Goal: Information Seeking & Learning: Learn about a topic

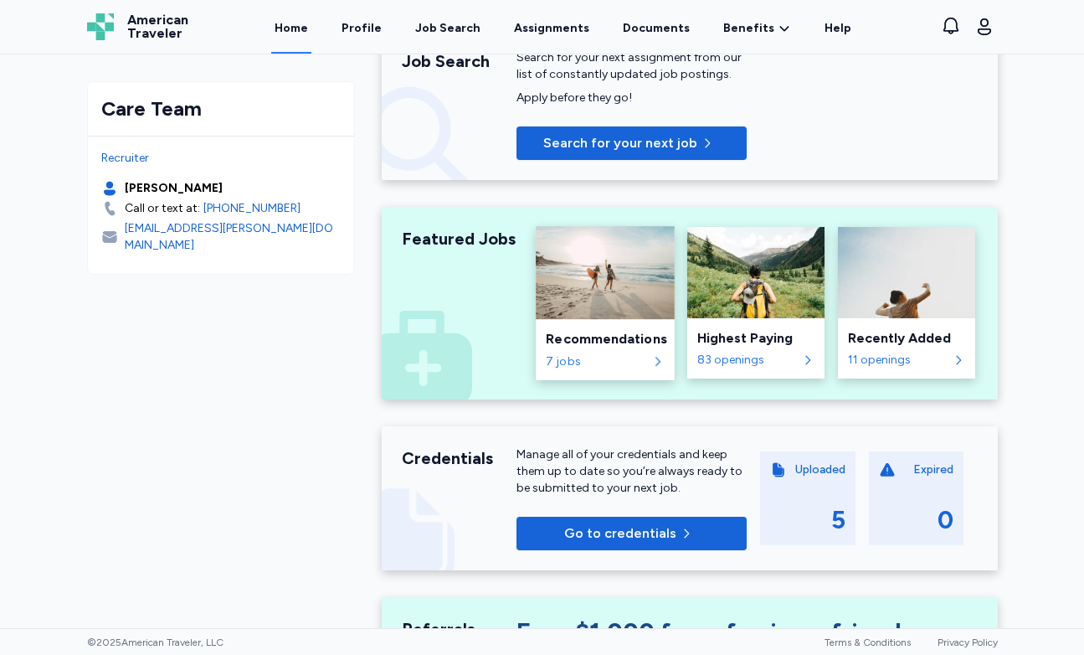
scroll to position [470, 0]
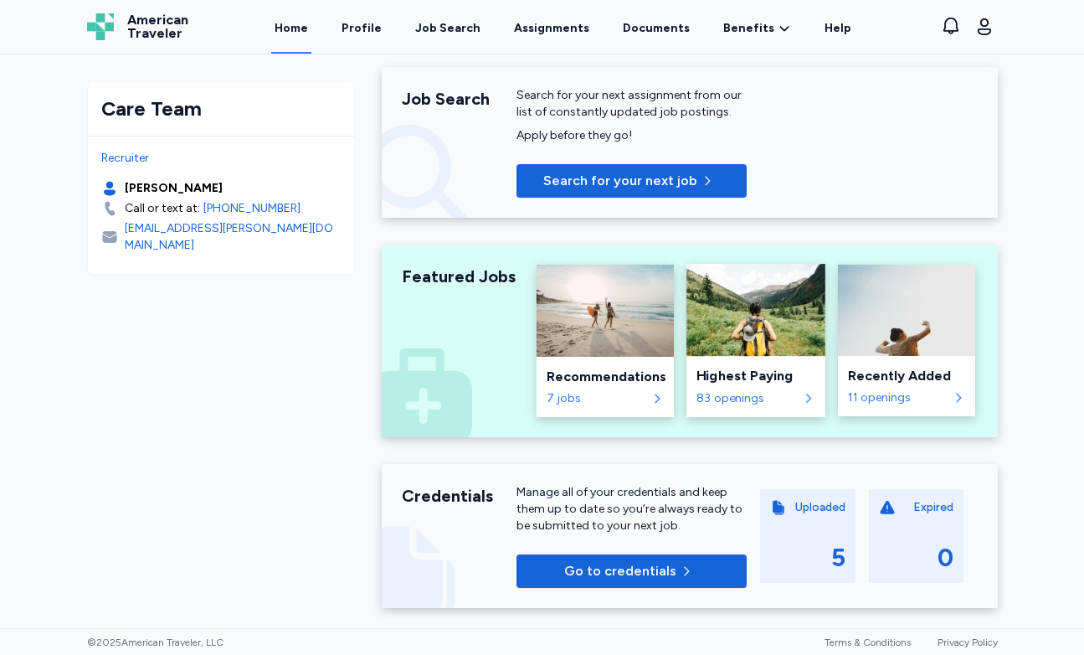
click at [721, 375] on div "Highest Paying" at bounding box center [756, 376] width 118 height 20
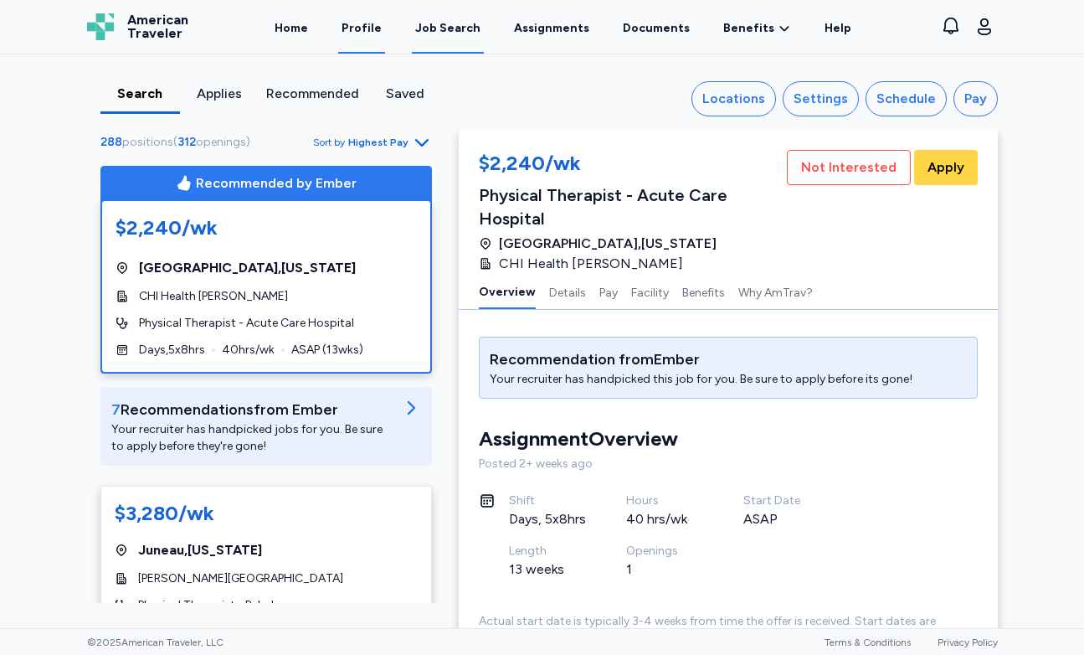
click at [377, 23] on link "Profile" at bounding box center [361, 28] width 47 height 52
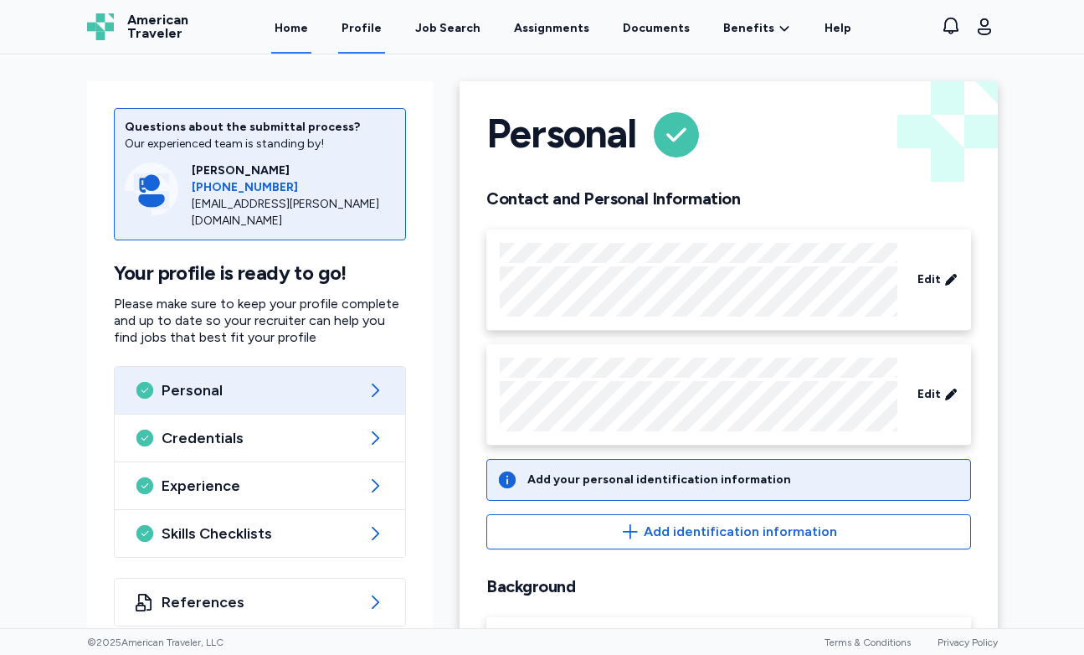
click at [306, 23] on link "Home" at bounding box center [291, 28] width 40 height 52
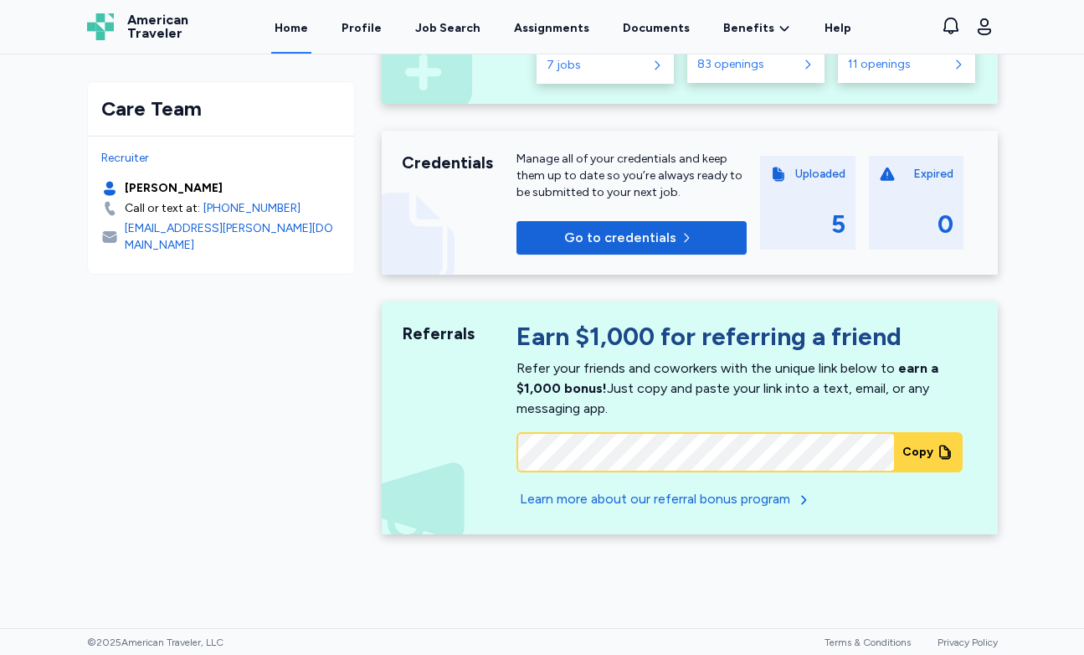
scroll to position [802, 0]
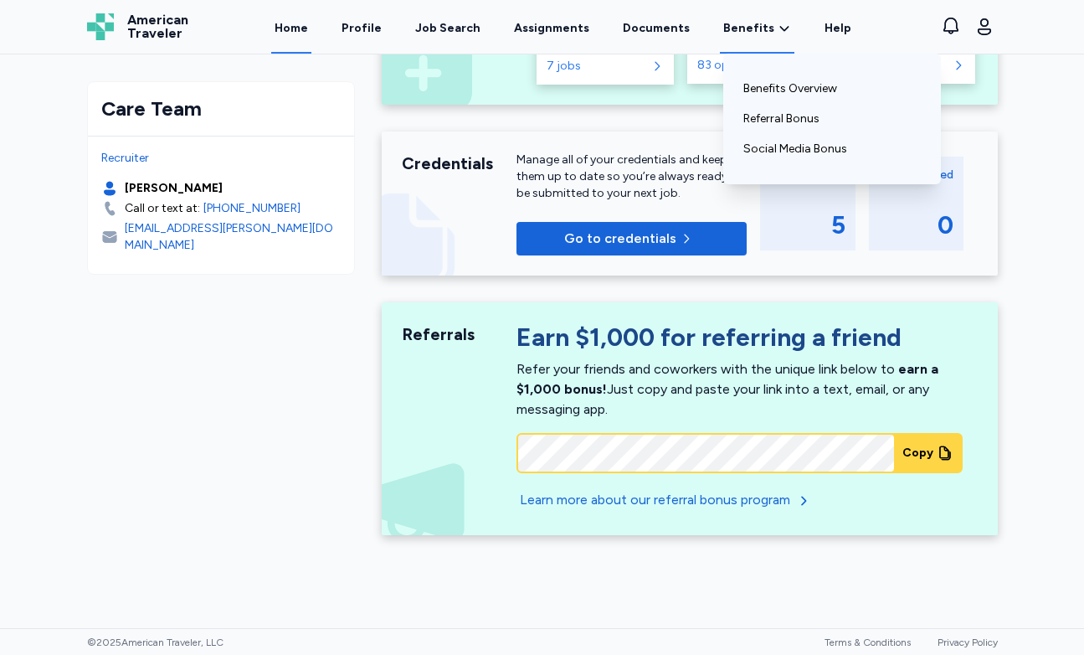
click at [724, 33] on span "Benefits" at bounding box center [749, 28] width 51 height 17
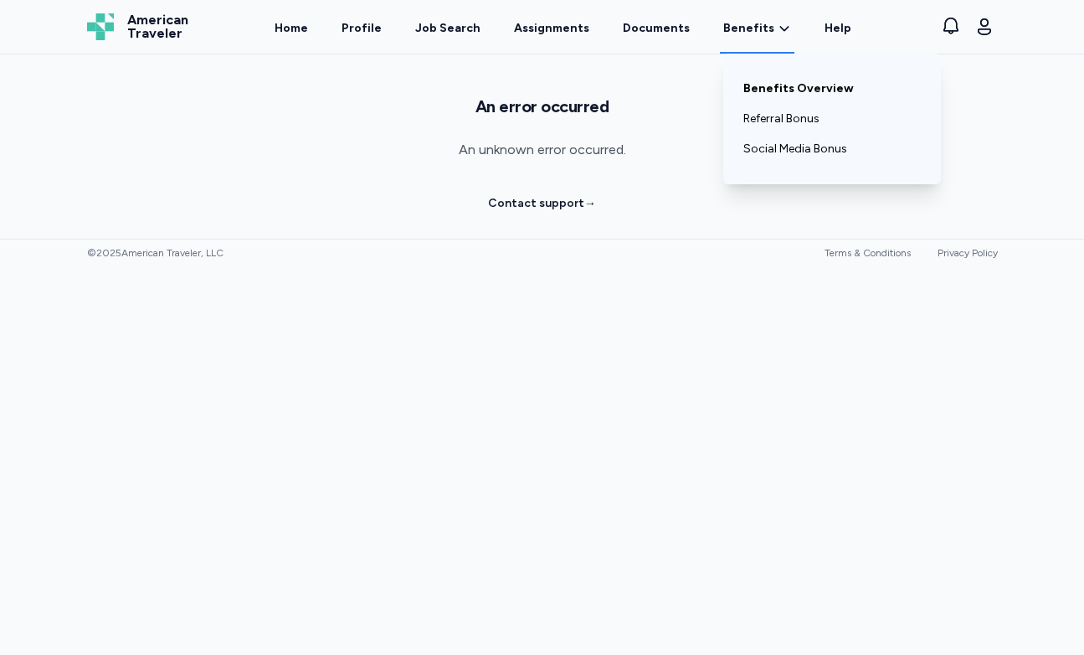
click at [753, 95] on link "Benefits Overview" at bounding box center [833, 89] width 178 height 30
click at [763, 89] on link "Benefits Overview" at bounding box center [833, 89] width 178 height 30
click at [769, 83] on link "Benefits Overview" at bounding box center [833, 89] width 178 height 30
click at [744, 28] on span "Benefits" at bounding box center [749, 28] width 51 height 17
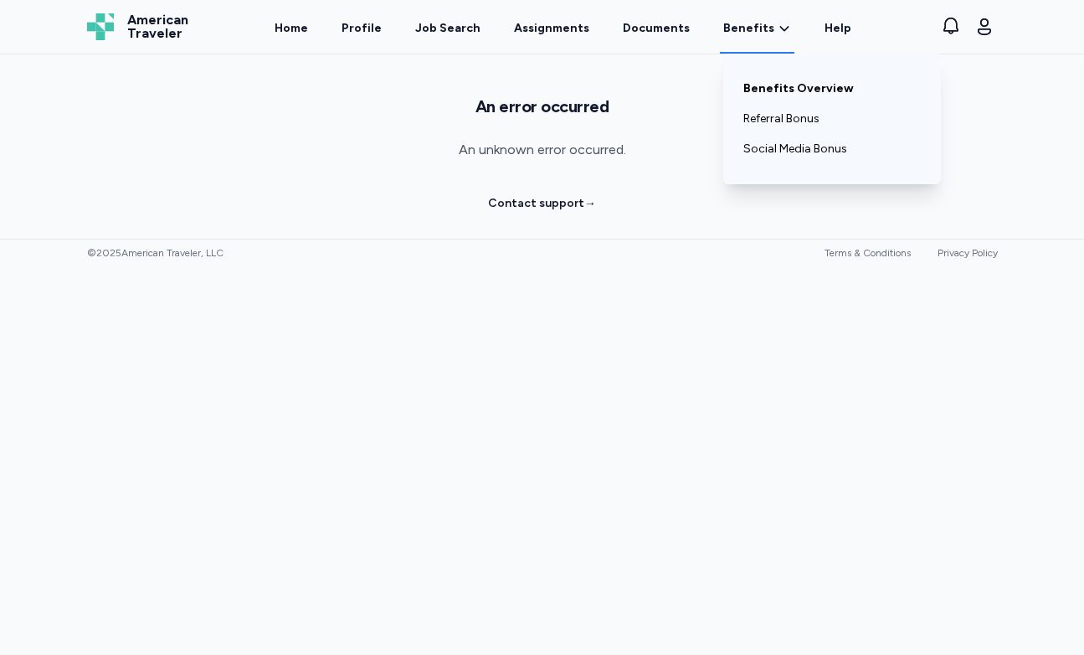
click at [767, 91] on link "Benefits Overview" at bounding box center [833, 89] width 178 height 30
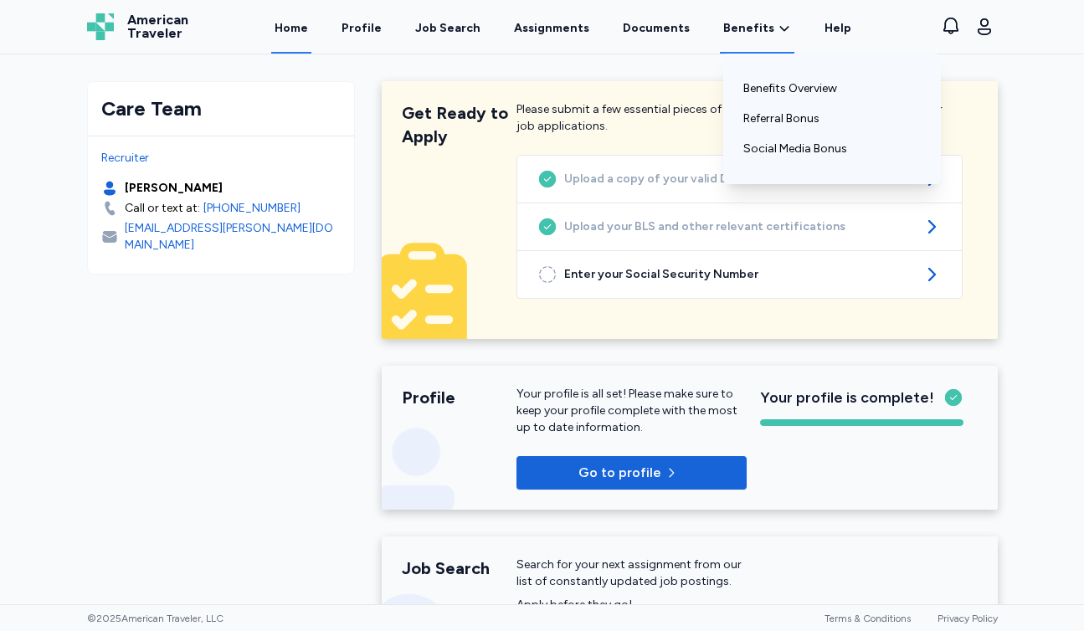
click at [744, 40] on div "Benefits Benefits Overview Referral Bonus Social Media Bonus" at bounding box center [757, 28] width 75 height 52
click at [758, 95] on link "Benefits Overview" at bounding box center [833, 89] width 178 height 30
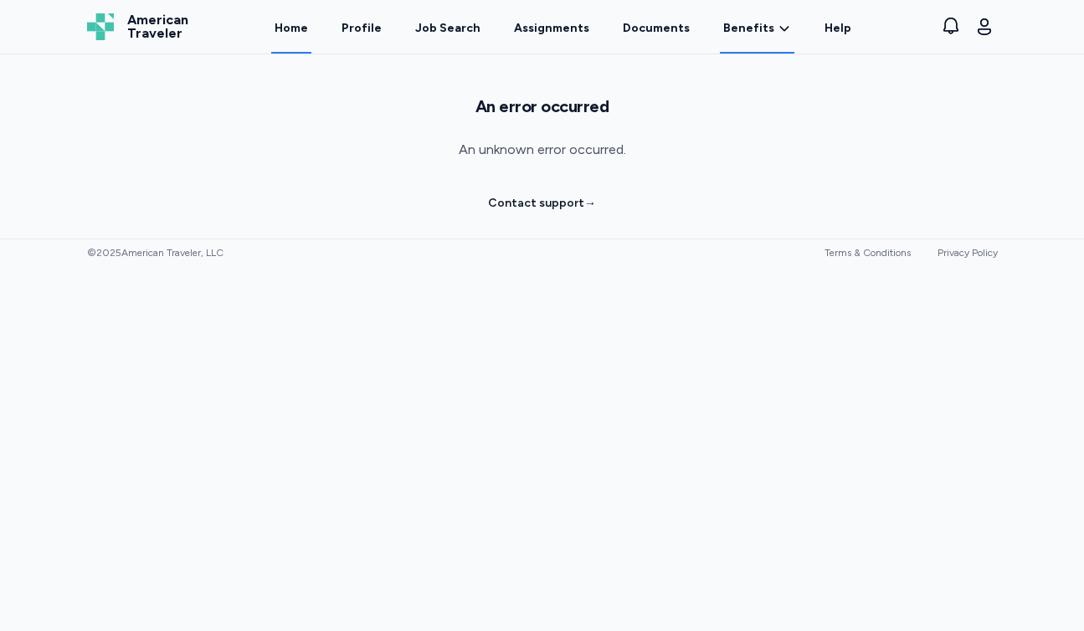
click at [299, 26] on link "Home" at bounding box center [291, 28] width 40 height 52
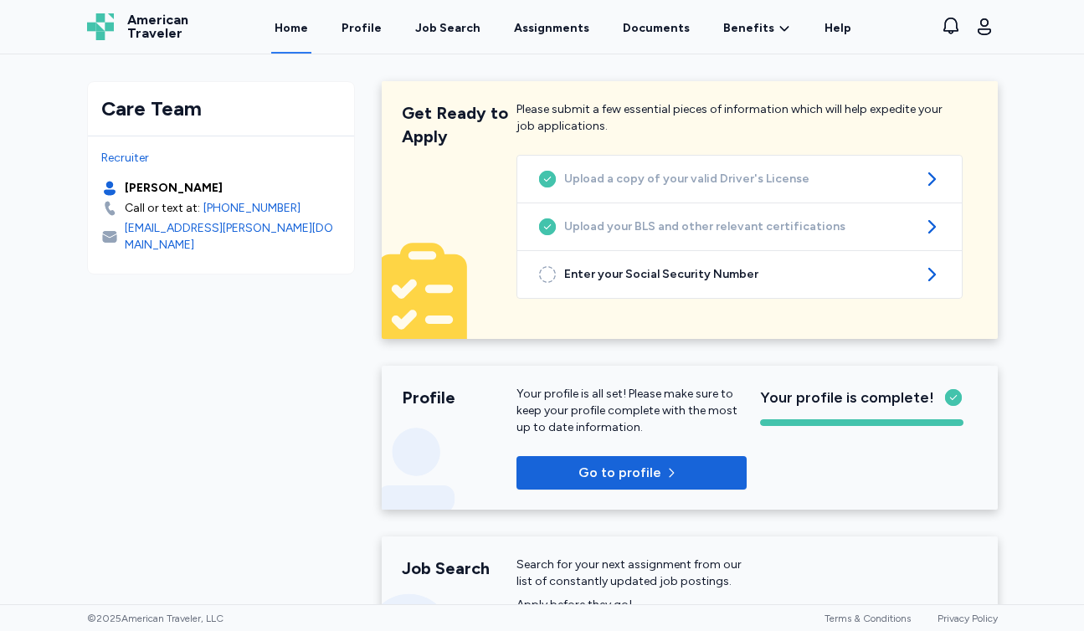
click at [349, 28] on div "Home Profile Job Search Assignments Documents Benefits Benefits Overview Referr…" at bounding box center [563, 27] width 709 height 54
click at [364, 28] on link "Profile" at bounding box center [361, 28] width 47 height 52
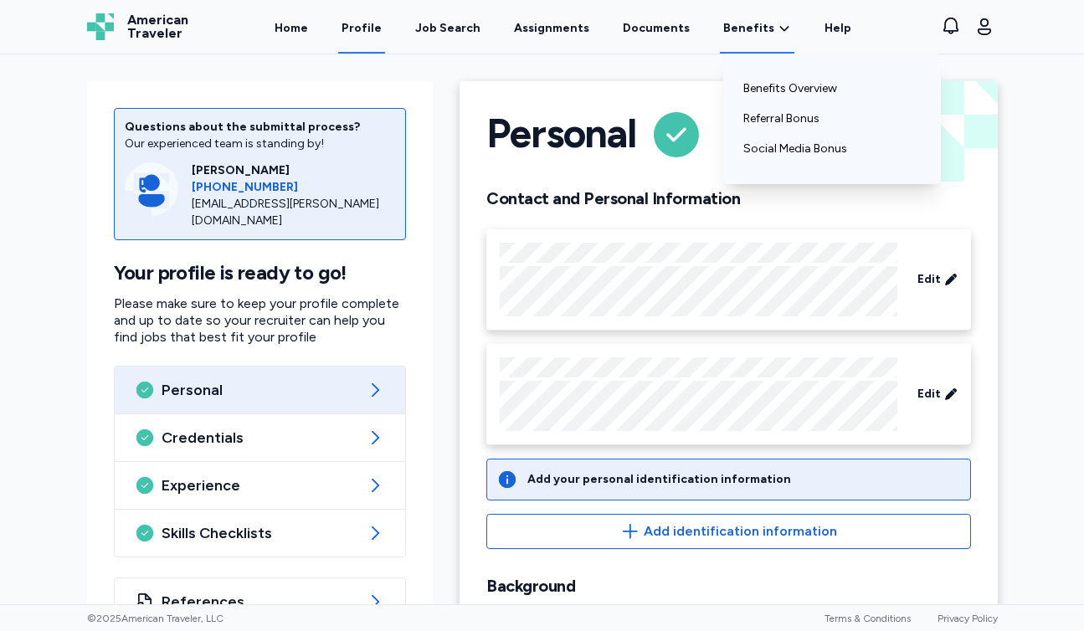
click at [746, 33] on span "Benefits" at bounding box center [749, 28] width 51 height 17
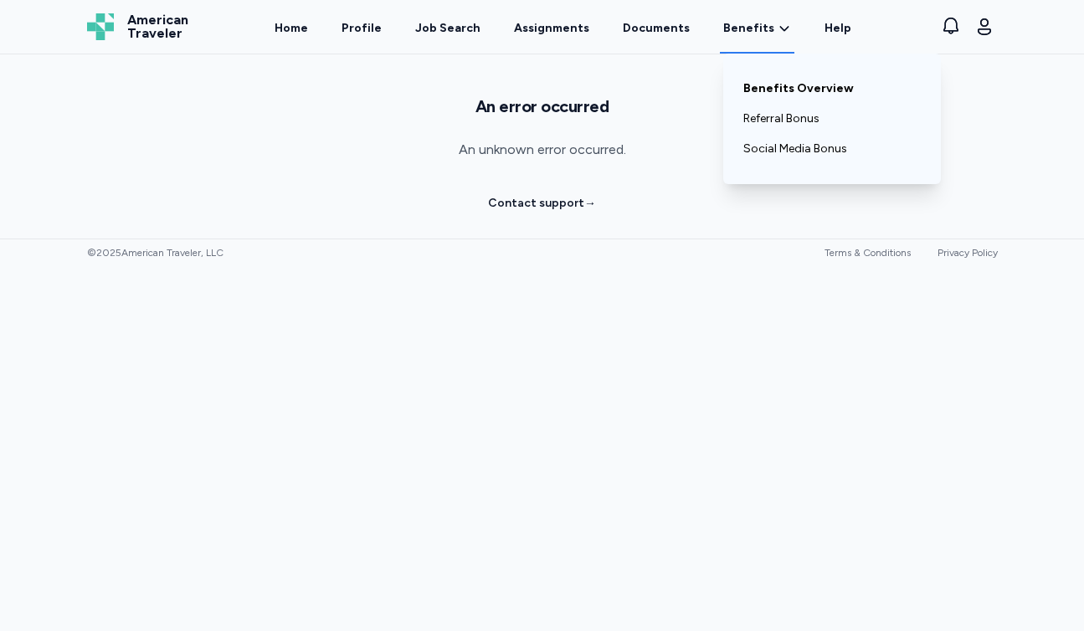
click at [759, 96] on link "Benefits Overview" at bounding box center [833, 89] width 178 height 30
click at [763, 128] on link "Referral Bonus" at bounding box center [833, 119] width 178 height 30
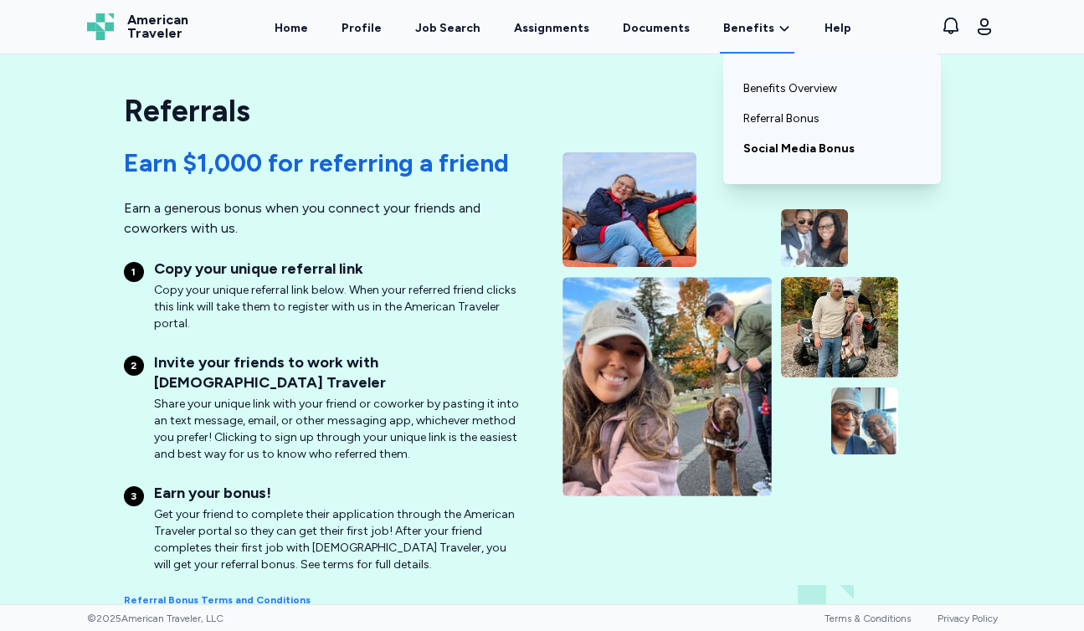
click at [755, 147] on link "Social Media Bonus" at bounding box center [833, 149] width 178 height 30
